Goal: Task Accomplishment & Management: Manage account settings

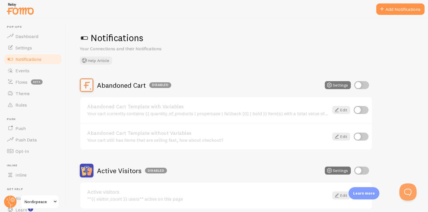
click at [339, 84] on button "Settings" at bounding box center [338, 85] width 26 height 8
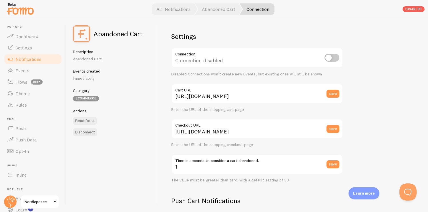
click at [330, 55] on input "checkbox" at bounding box center [332, 58] width 15 height 8
checkbox input "true"
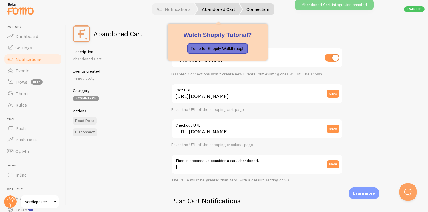
click at [211, 12] on link "Abandoned Cart" at bounding box center [218, 8] width 47 height 11
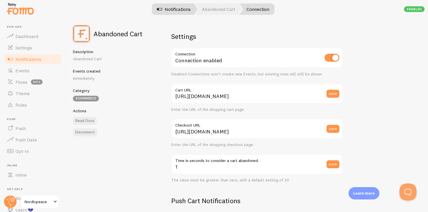
click at [168, 6] on link "Notifications" at bounding box center [173, 8] width 47 height 11
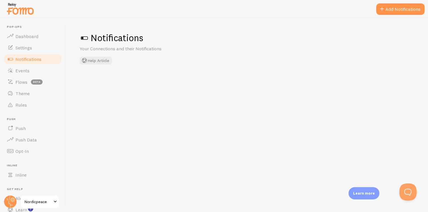
checkbox input "true"
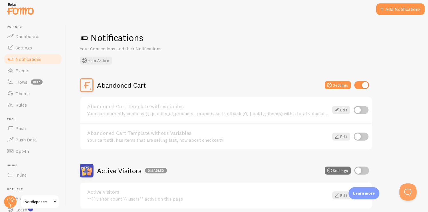
click at [359, 136] on input "checkbox" at bounding box center [361, 137] width 15 height 8
checkbox input "true"
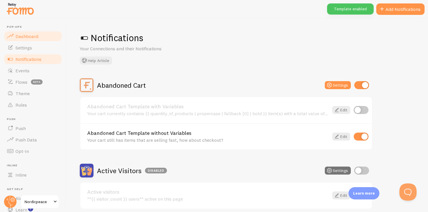
click at [41, 36] on link "Dashboard" at bounding box center [32, 36] width 59 height 11
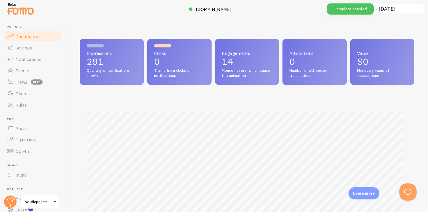
scroll to position [150, 330]
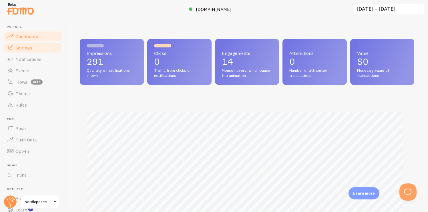
click at [33, 48] on link "Settings" at bounding box center [32, 47] width 59 height 11
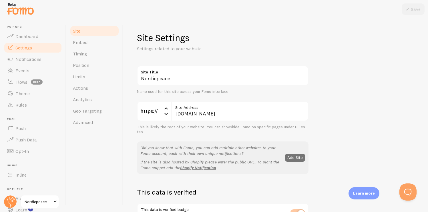
click at [33, 53] on link "Settings" at bounding box center [32, 47] width 59 height 11
click at [30, 59] on span "Notifications" at bounding box center [28, 59] width 26 height 6
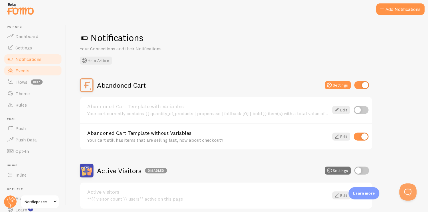
click at [27, 72] on span "Events" at bounding box center [22, 71] width 14 height 6
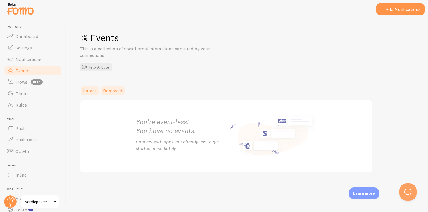
click at [105, 96] on link "Removed" at bounding box center [113, 90] width 26 height 11
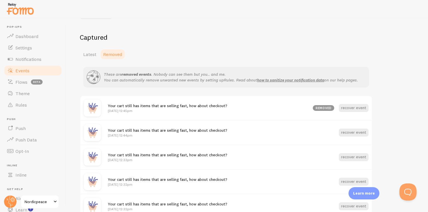
scroll to position [52, 0]
click at [86, 54] on span "Latest" at bounding box center [89, 54] width 13 height 6
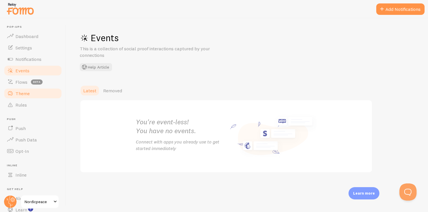
click at [24, 88] on link "Theme" at bounding box center [32, 93] width 59 height 11
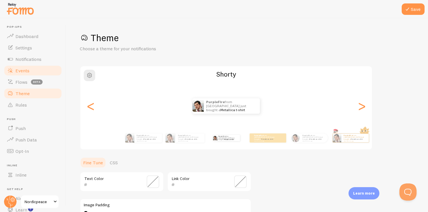
click at [26, 68] on span "Events" at bounding box center [22, 71] width 14 height 6
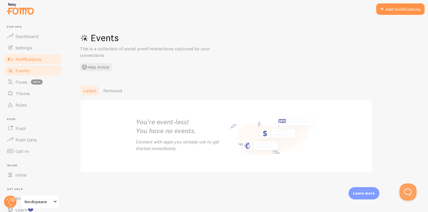
click at [31, 59] on span "Notifications" at bounding box center [28, 59] width 26 height 6
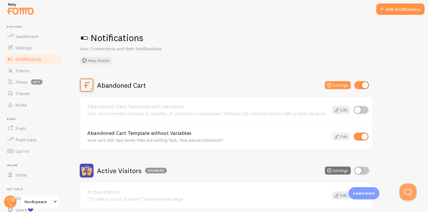
click at [339, 133] on icon at bounding box center [336, 136] width 7 height 7
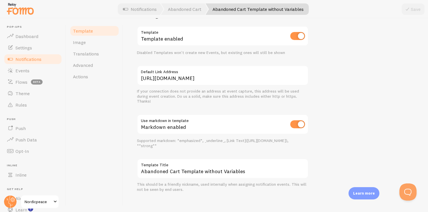
scroll to position [215, 0]
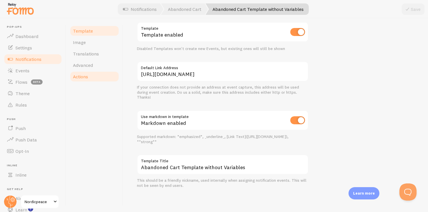
click at [82, 78] on span "Actions" at bounding box center [80, 77] width 15 height 6
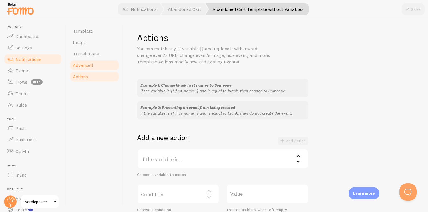
click at [96, 67] on link "Advanced" at bounding box center [94, 64] width 50 height 11
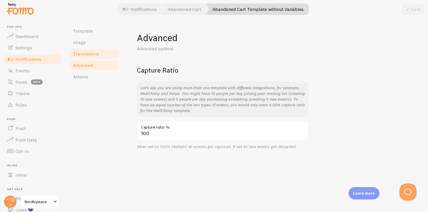
click at [96, 57] on link "Translations" at bounding box center [94, 53] width 50 height 11
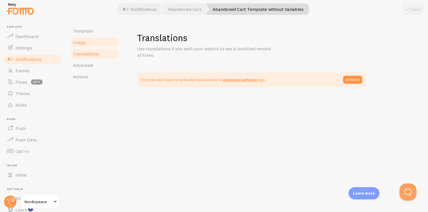
click at [90, 46] on link "Image" at bounding box center [94, 42] width 50 height 11
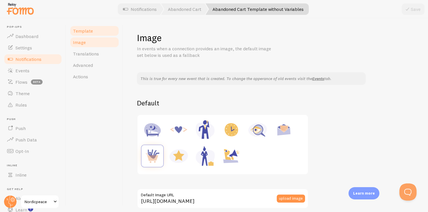
click at [91, 29] on span "Template" at bounding box center [83, 31] width 20 height 6
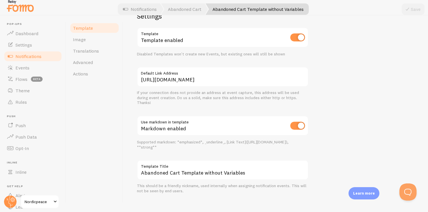
scroll to position [215, 0]
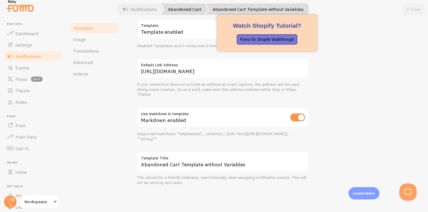
click at [178, 8] on link "Abandoned Cart" at bounding box center [184, 8] width 47 height 11
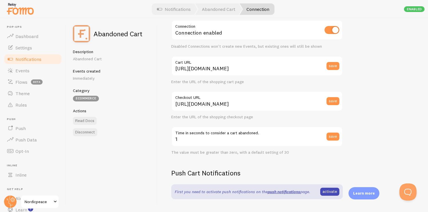
scroll to position [29, 0]
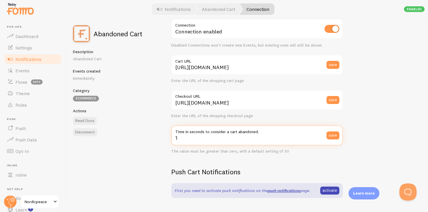
click at [259, 144] on input "1" at bounding box center [257, 136] width 172 height 20
type input "5"
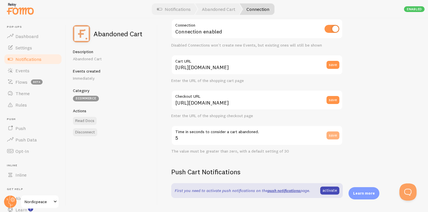
click at [336, 138] on button "save" at bounding box center [333, 136] width 13 height 8
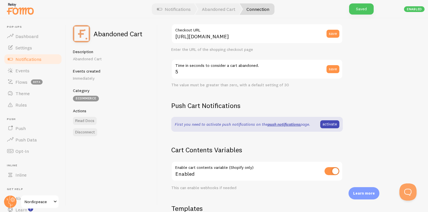
scroll to position [156, 0]
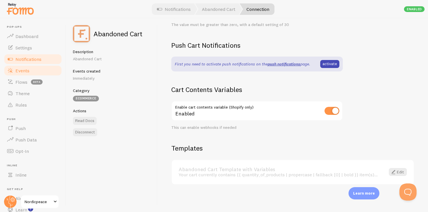
click at [35, 73] on link "Events" at bounding box center [32, 70] width 59 height 11
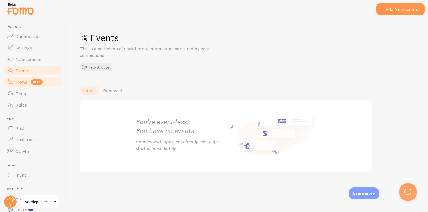
click at [27, 81] on link "Flows beta" at bounding box center [32, 81] width 59 height 11
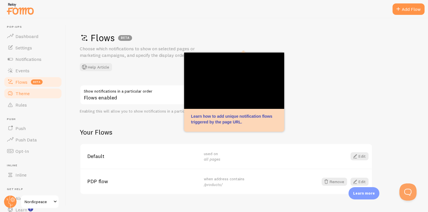
click at [30, 99] on link "Theme" at bounding box center [32, 93] width 59 height 11
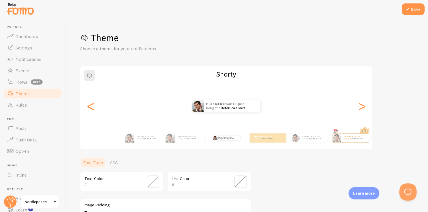
click at [19, 90] on link "Theme" at bounding box center [32, 93] width 59 height 11
click at [19, 85] on link "Flows beta" at bounding box center [32, 81] width 59 height 11
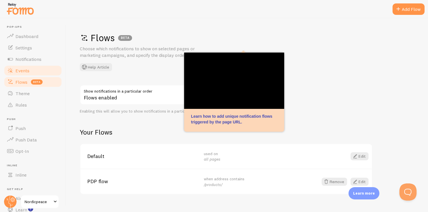
click at [43, 67] on link "Events" at bounding box center [32, 70] width 59 height 11
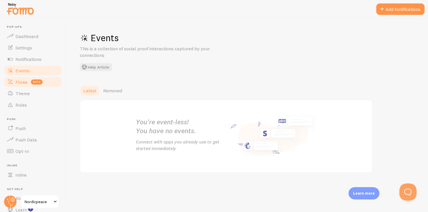
click at [27, 77] on link "Flows beta" at bounding box center [32, 81] width 59 height 11
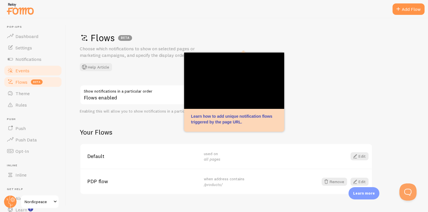
click at [41, 74] on link "Events" at bounding box center [32, 70] width 59 height 11
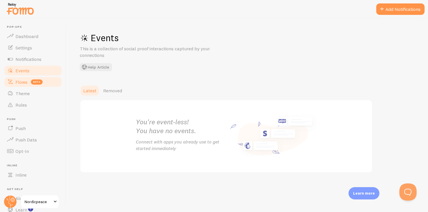
click at [23, 81] on span "Flows" at bounding box center [21, 82] width 12 height 6
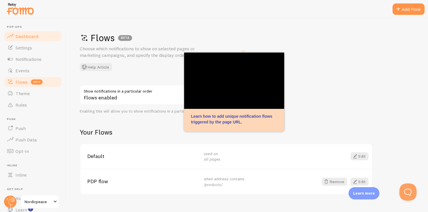
click at [8, 35] on span at bounding box center [10, 36] width 7 height 7
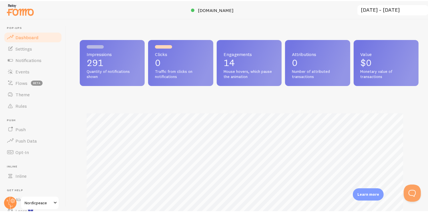
scroll to position [150, 330]
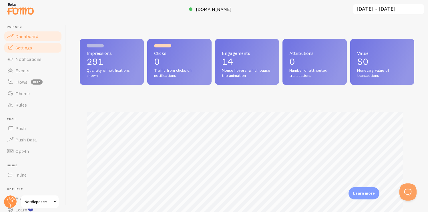
click at [35, 45] on link "Settings" at bounding box center [32, 47] width 59 height 11
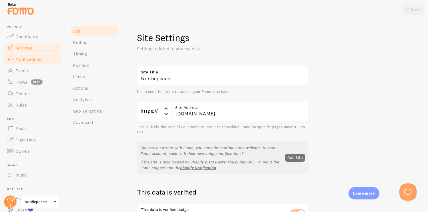
click at [35, 59] on span "Notifications" at bounding box center [28, 59] width 26 height 6
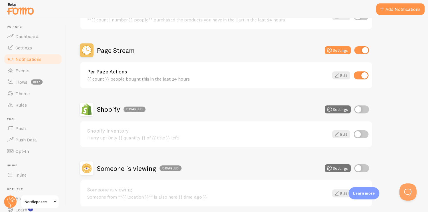
scroll to position [261, 0]
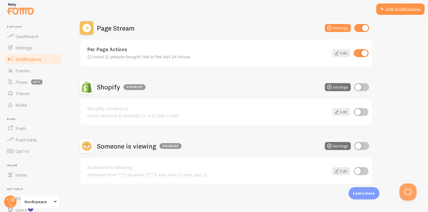
click at [353, 85] on div "Settings" at bounding box center [347, 87] width 44 height 8
click at [361, 87] on input "checkbox" at bounding box center [361, 87] width 15 height 8
checkbox input "true"
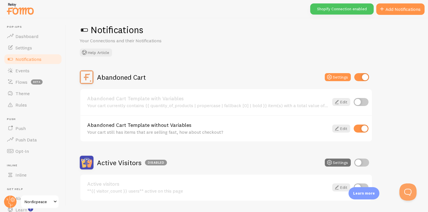
scroll to position [8, 0]
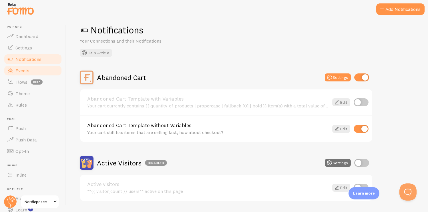
click at [27, 75] on link "Events" at bounding box center [32, 70] width 59 height 11
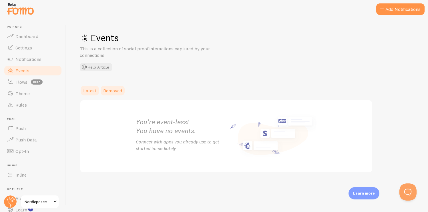
click at [110, 92] on span "Removed" at bounding box center [112, 91] width 19 height 6
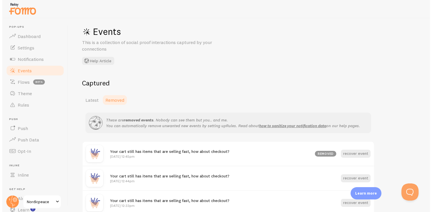
scroll to position [11, 0]
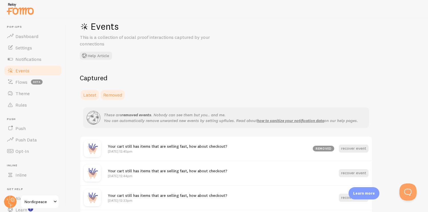
click at [90, 96] on span "Latest" at bounding box center [89, 95] width 13 height 6
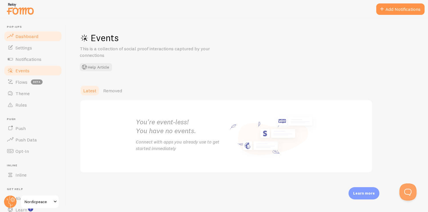
click at [27, 33] on link "Dashboard" at bounding box center [32, 36] width 59 height 11
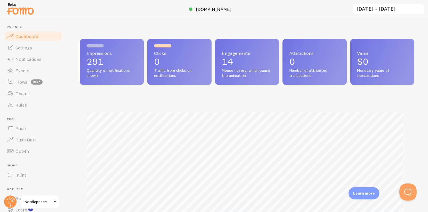
scroll to position [150, 330]
